Goal: Task Accomplishment & Management: Complete application form

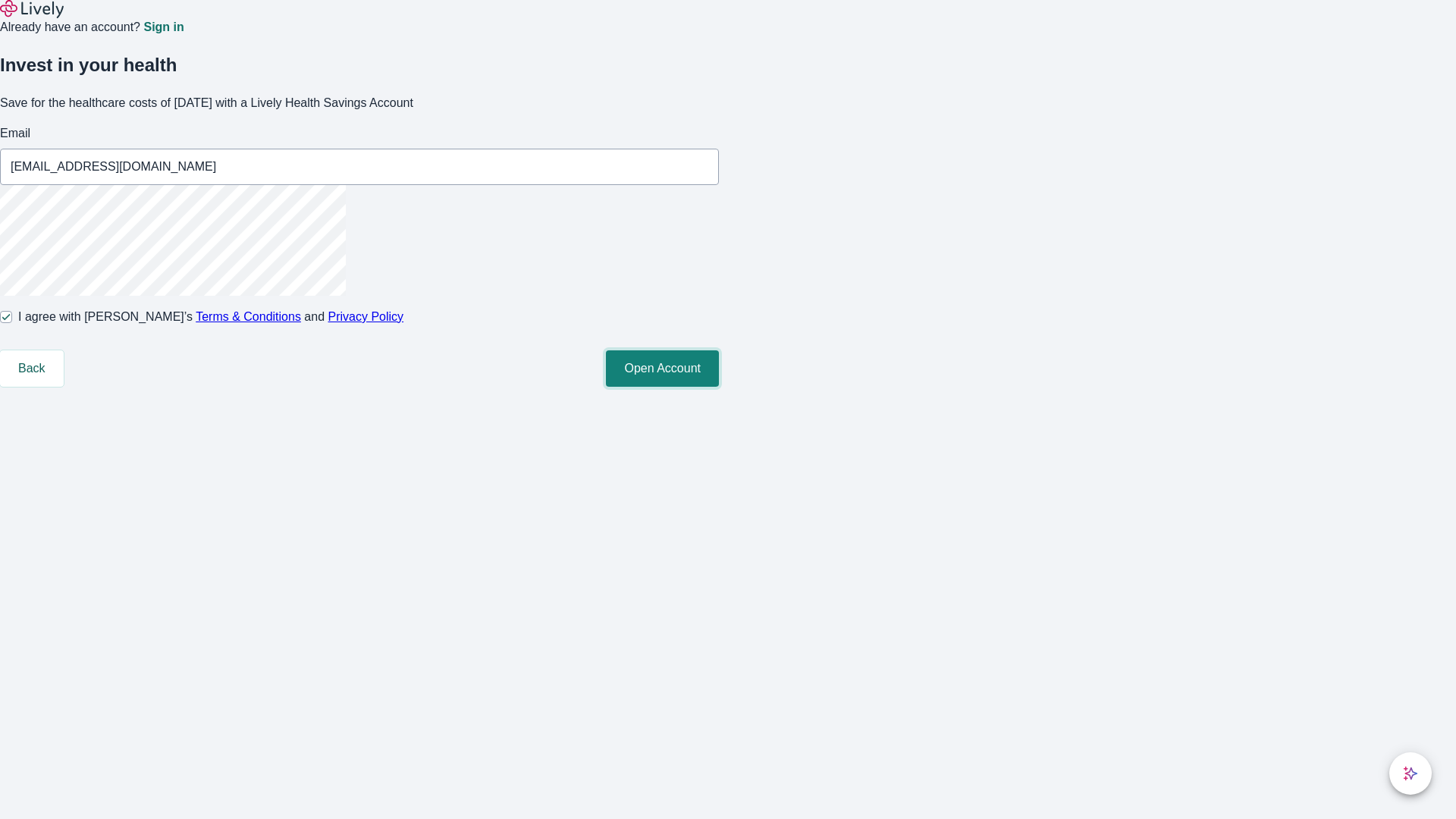
click at [719, 387] on button "Open Account" at bounding box center [662, 369] width 113 height 37
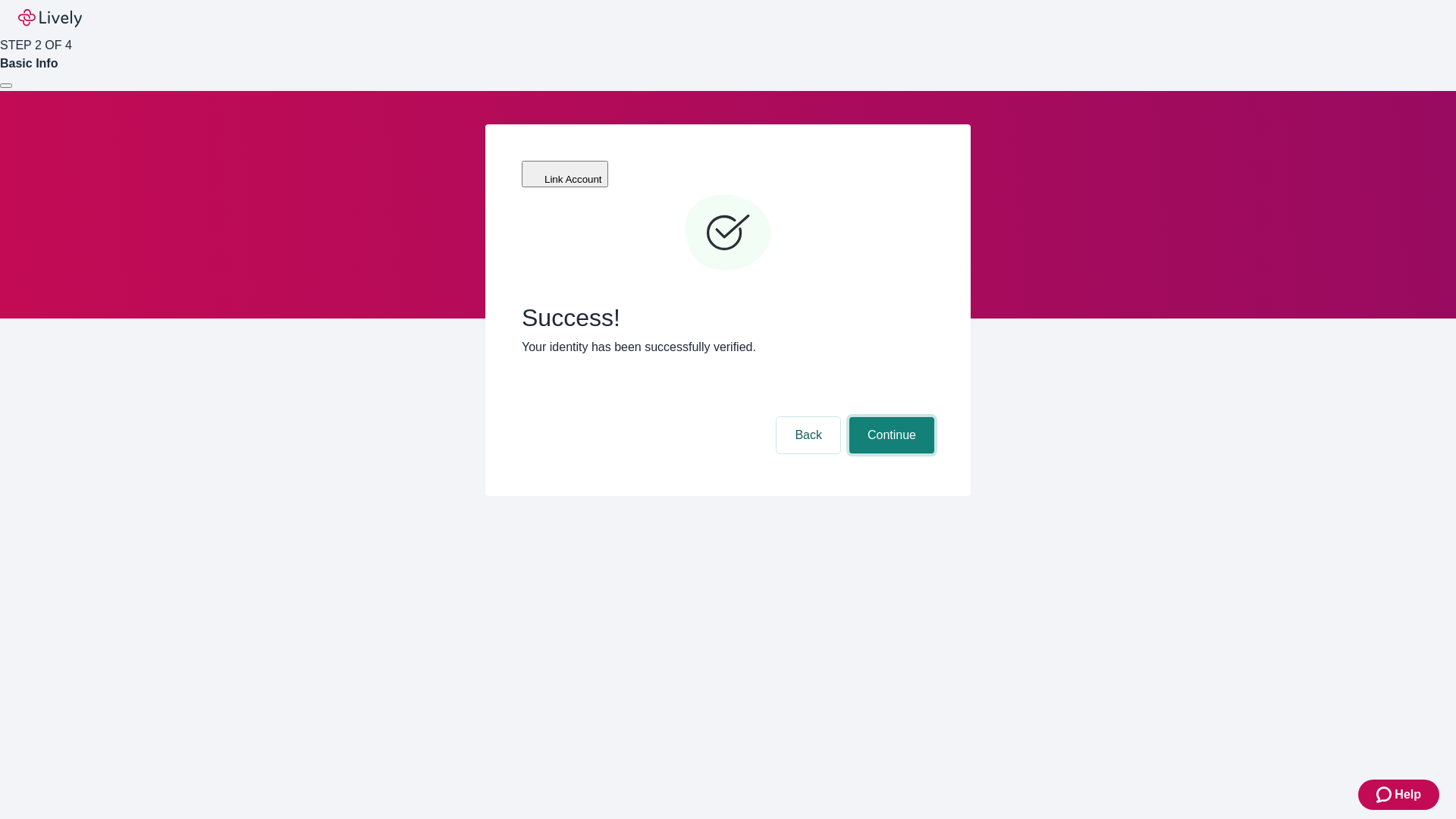
click at [890, 417] on button "Continue" at bounding box center [892, 435] width 85 height 37
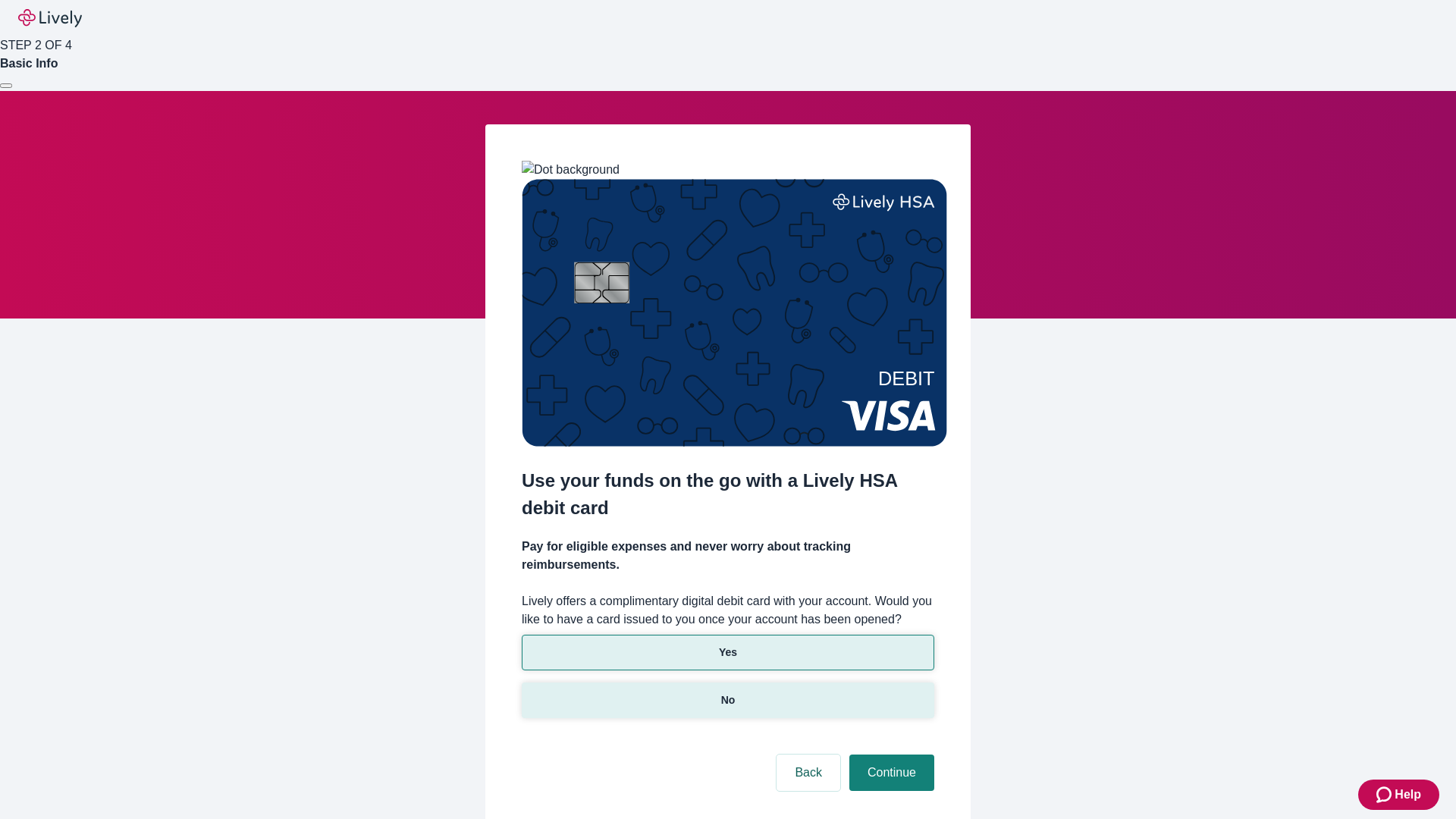
click at [728, 693] on p "No" at bounding box center [728, 700] width 14 height 16
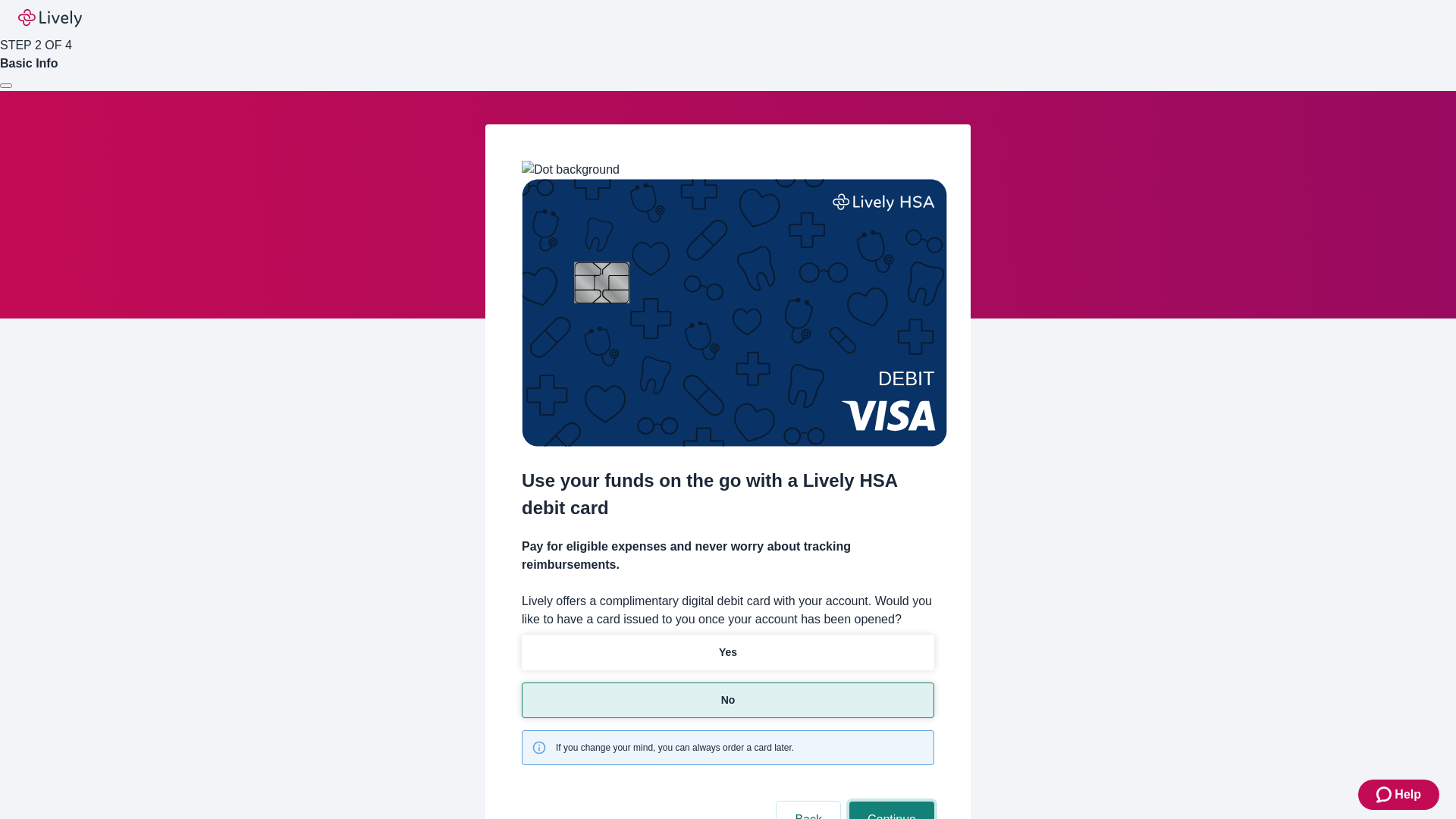
click at [890, 801] on button "Continue" at bounding box center [892, 820] width 85 height 37
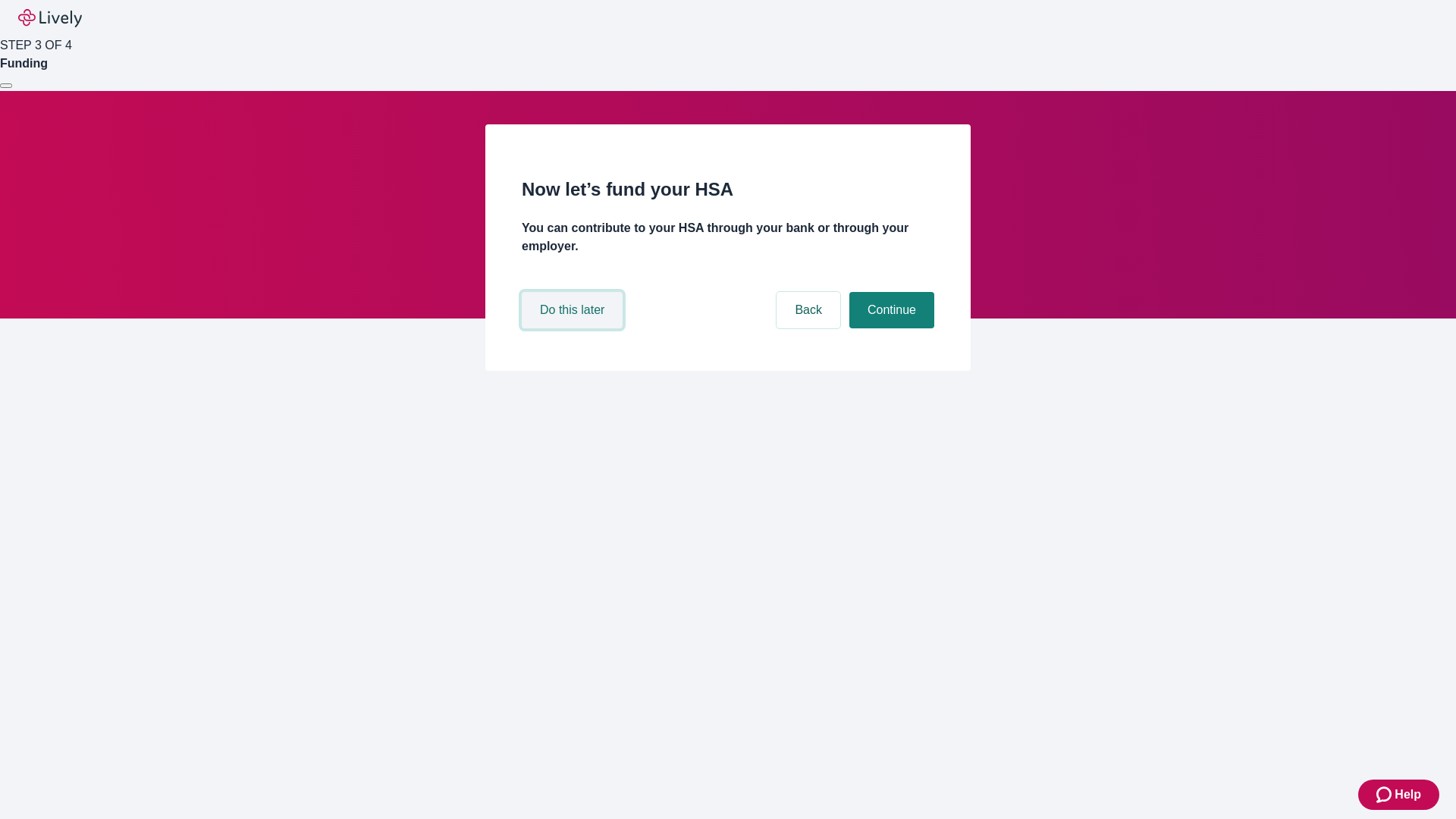
click at [574, 328] on button "Do this later" at bounding box center [572, 310] width 101 height 37
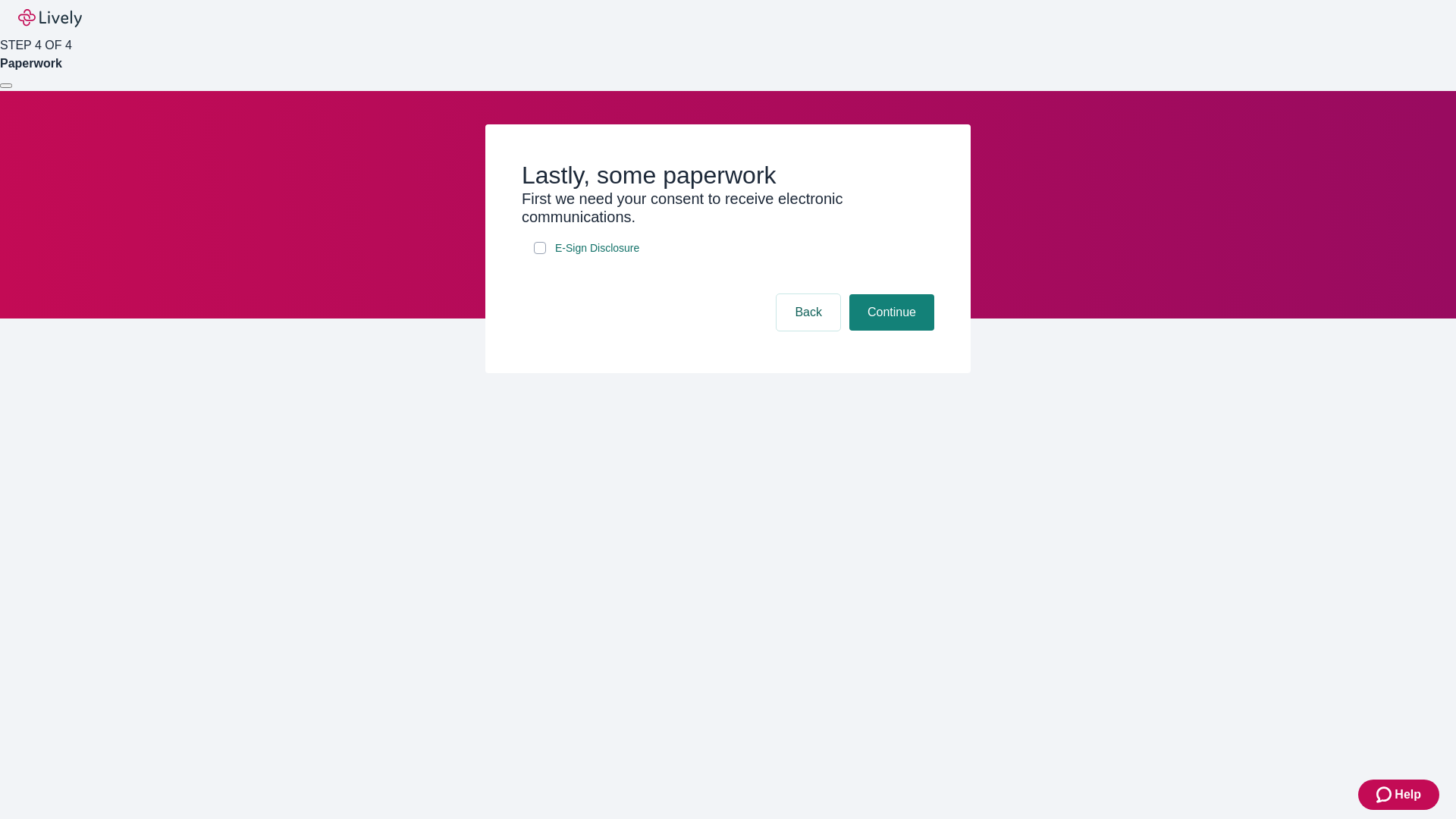
click at [540, 254] on input "E-Sign Disclosure" at bounding box center [540, 248] width 13 height 13
checkbox input "true"
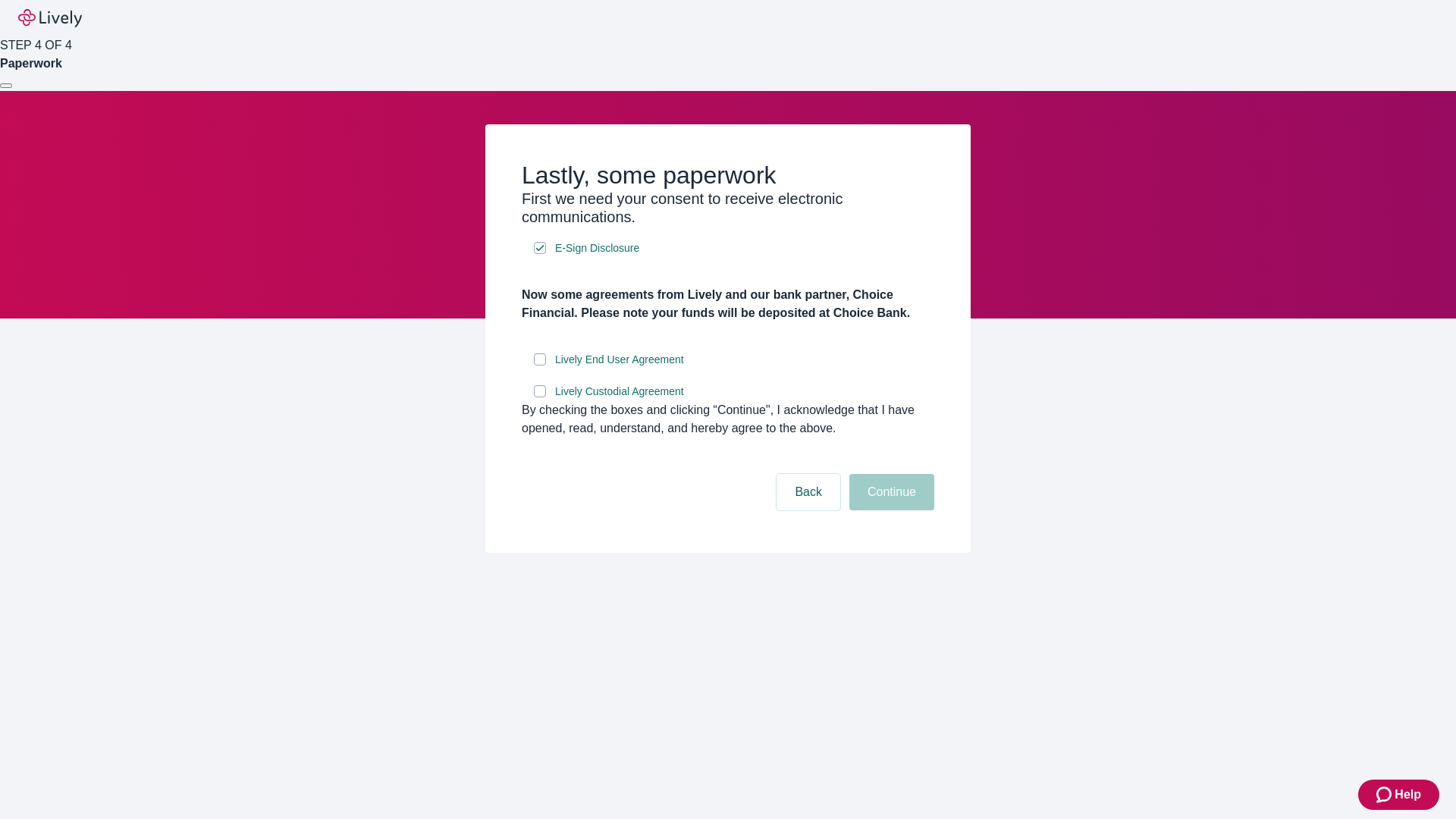
click at [540, 366] on input "Lively End User Agreement" at bounding box center [540, 359] width 13 height 13
checkbox input "true"
click at [540, 398] on input "Lively Custodial Agreement" at bounding box center [540, 391] width 13 height 13
checkbox input "true"
click at [890, 511] on button "Continue" at bounding box center [892, 492] width 85 height 37
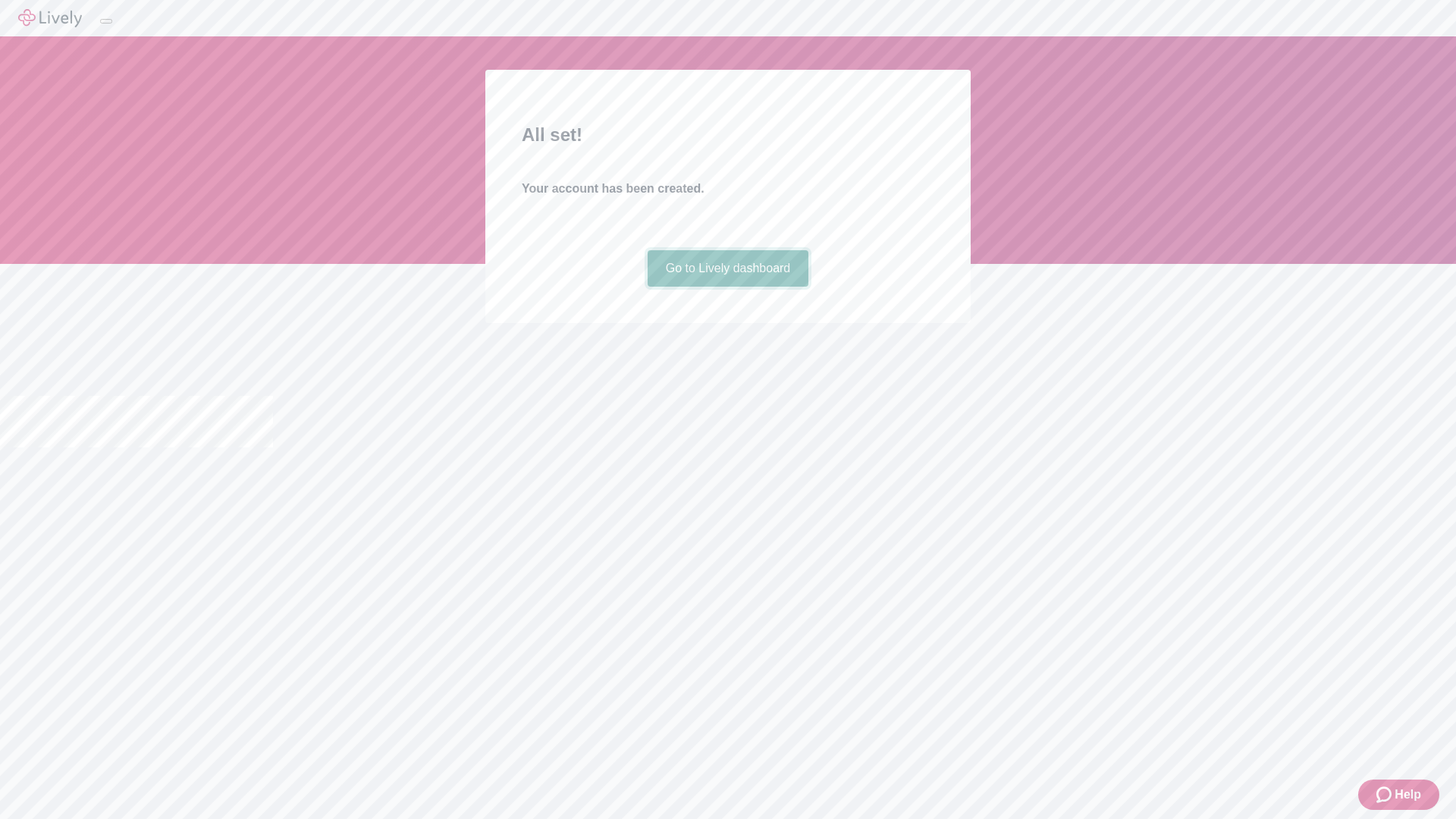
click at [728, 287] on link "Go to Lively dashboard" at bounding box center [728, 269] width 161 height 37
